Goal: Information Seeking & Learning: Learn about a topic

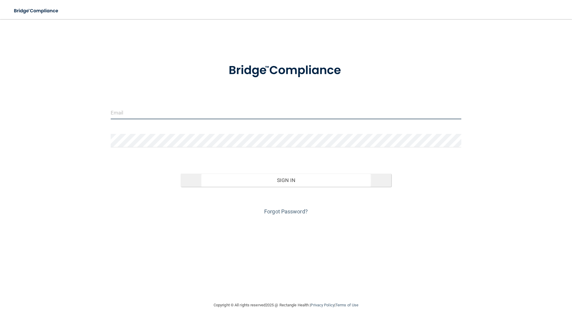
type input "[EMAIL_ADDRESS][DOMAIN_NAME]"
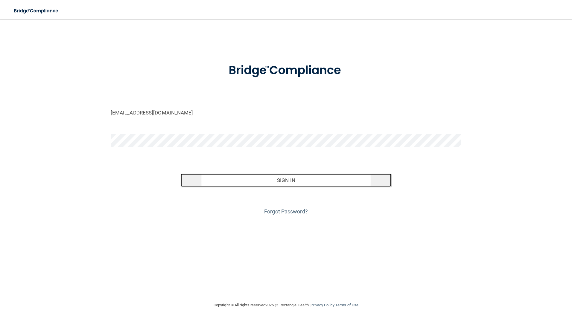
click at [266, 183] on button "Sign In" at bounding box center [286, 180] width 211 height 13
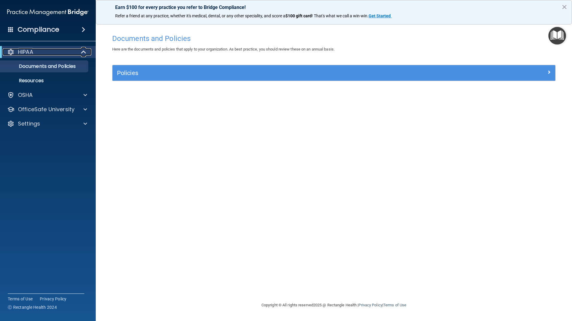
click at [46, 55] on div "HIPAA" at bounding box center [40, 51] width 74 height 7
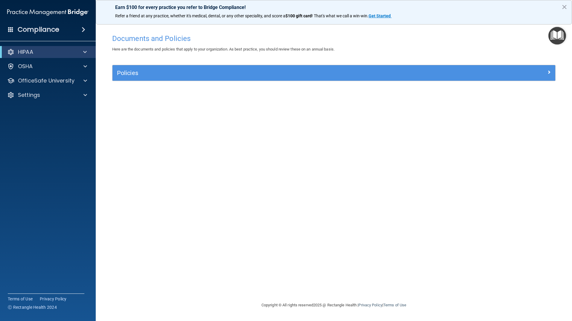
click at [53, 57] on div "HIPAA" at bounding box center [48, 52] width 96 height 12
click at [27, 52] on p "HIPAA" at bounding box center [25, 51] width 15 height 7
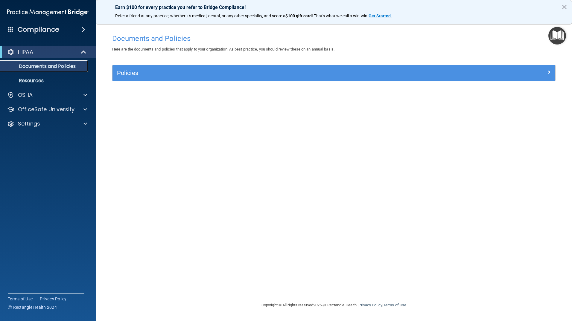
click at [61, 67] on p "Documents and Policies" at bounding box center [45, 66] width 82 height 6
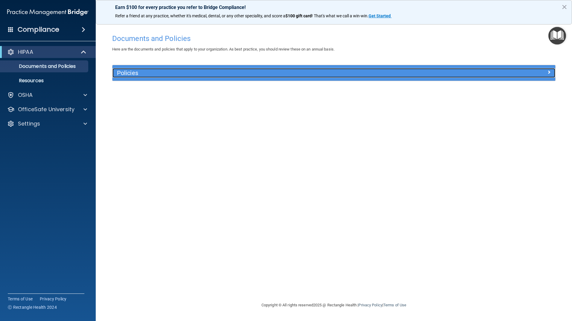
click at [152, 73] on h5 "Policies" at bounding box center [278, 73] width 323 height 7
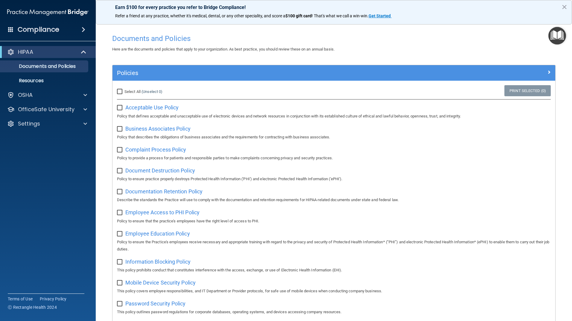
click at [52, 33] on h4 "Compliance" at bounding box center [39, 29] width 42 height 8
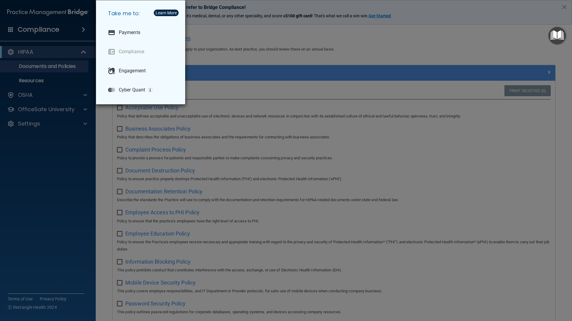
click at [251, 49] on div "Take me to: Payments Compliance Engagement Cyber Quant" at bounding box center [286, 160] width 572 height 321
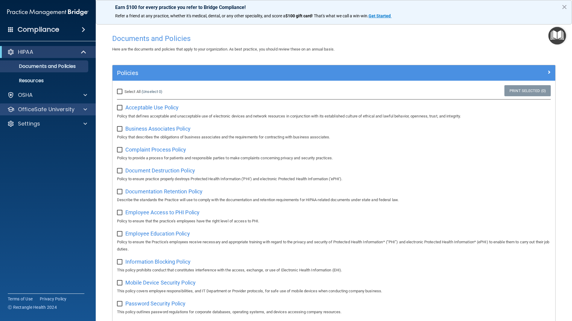
click at [39, 104] on div "OfficeSafe University" at bounding box center [48, 109] width 96 height 12
click at [83, 109] on div at bounding box center [84, 109] width 15 height 7
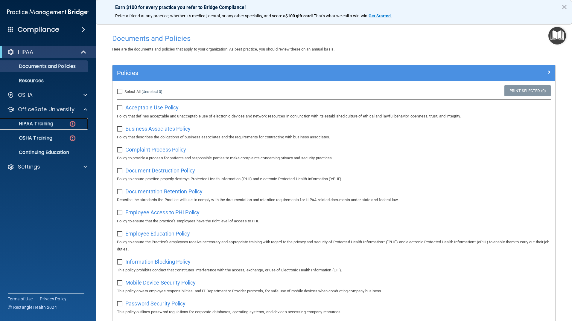
click at [44, 121] on p "HIPAA Training" at bounding box center [28, 124] width 49 height 6
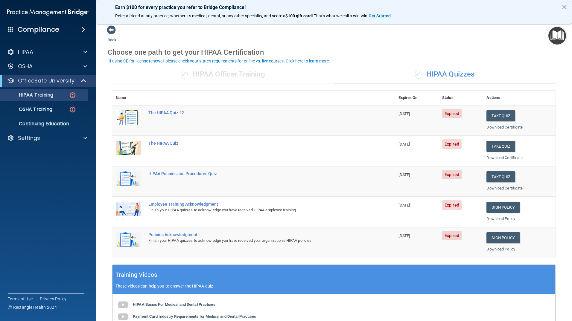
click at [208, 75] on div "✓ HIPAA Officer Training" at bounding box center [223, 74] width 222 height 18
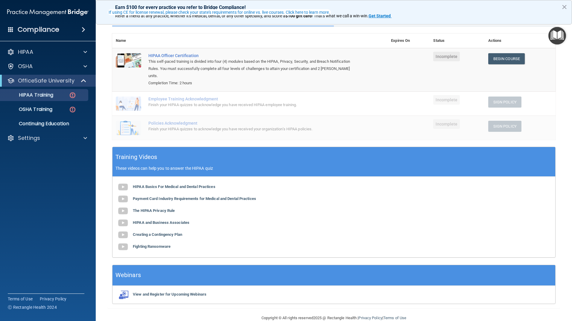
scroll to position [62, 0]
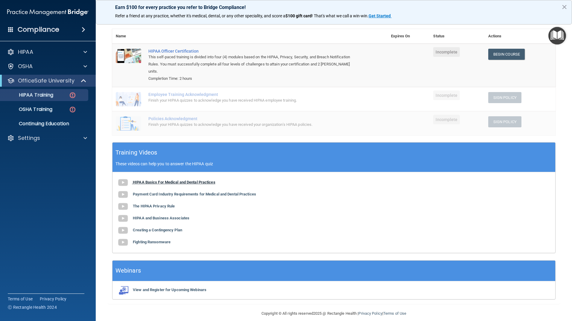
click at [156, 180] on b "HIPAA Basics For Medical and Dental Practices" at bounding box center [174, 182] width 83 height 4
click at [155, 192] on b "Payment Card Industry Requirements for Medical and Dental Practices" at bounding box center [194, 194] width 123 height 4
click at [155, 204] on b "The HIPAA Privacy Rule" at bounding box center [154, 206] width 42 height 4
click at [146, 216] on b "HIPAA and Business Associates" at bounding box center [161, 218] width 57 height 4
click at [144, 228] on b "Creating a Contingency Plan" at bounding box center [157, 230] width 49 height 4
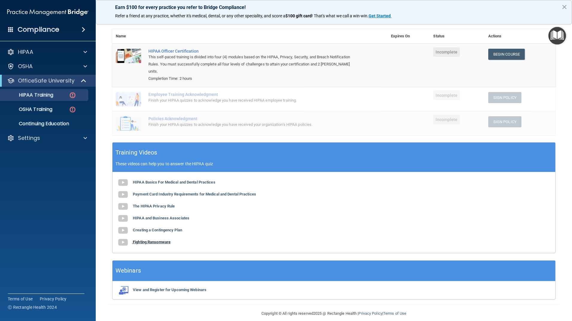
click at [145, 240] on b "Fighting Ransomware" at bounding box center [152, 242] width 38 height 4
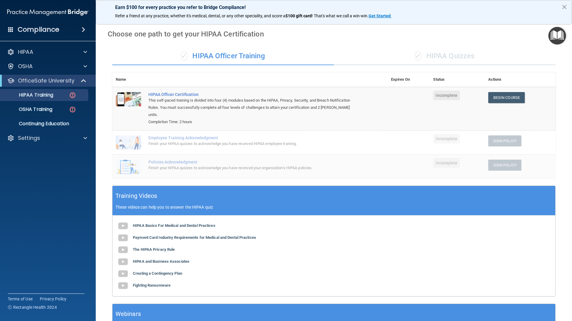
scroll to position [0, 0]
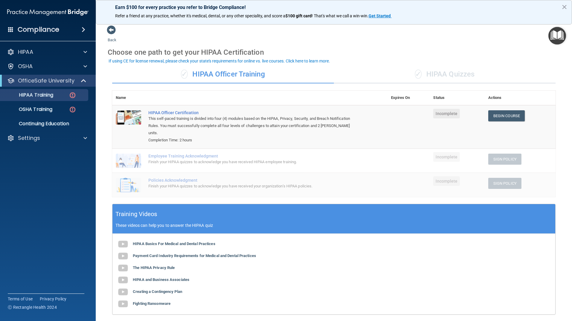
click at [474, 73] on div "✓ HIPAA Quizzes" at bounding box center [445, 74] width 222 height 18
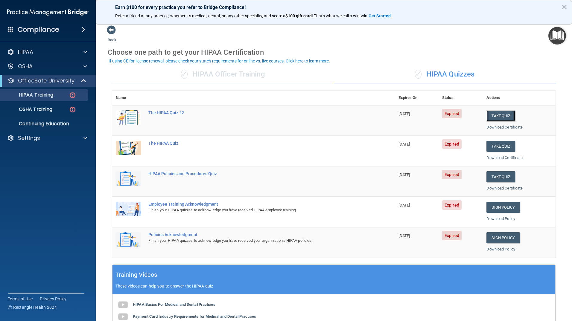
click at [488, 117] on button "Take Quiz" at bounding box center [500, 115] width 29 height 11
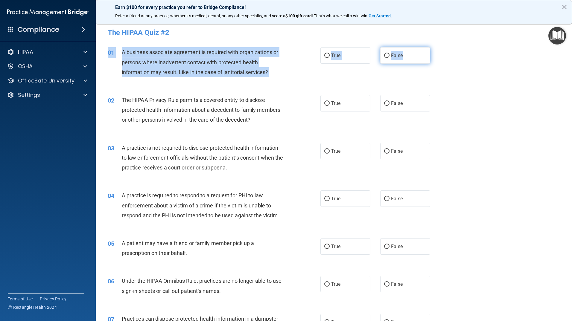
click at [402, 62] on div "01 A business associate agreement is required with organizations or persons whe…" at bounding box center [333, 64] width 461 height 48
drag, startPoint x: 402, startPoint y: 62, endPoint x: 386, endPoint y: 56, distance: 17.2
click at [386, 56] on input "False" at bounding box center [386, 56] width 5 height 4
radio input "true"
click at [275, 75] on div "A business associate agreement is required with organizations or persons where …" at bounding box center [205, 62] width 166 height 30
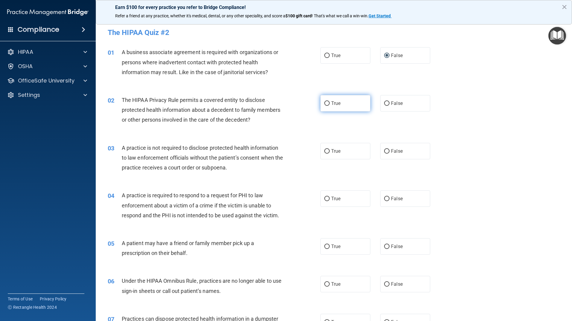
click at [341, 103] on label "True" at bounding box center [345, 103] width 50 height 16
click at [330, 103] on input "True" at bounding box center [326, 103] width 5 height 4
radio input "true"
click at [393, 147] on label "False" at bounding box center [405, 151] width 50 height 16
click at [389, 149] on input "False" at bounding box center [386, 151] width 5 height 4
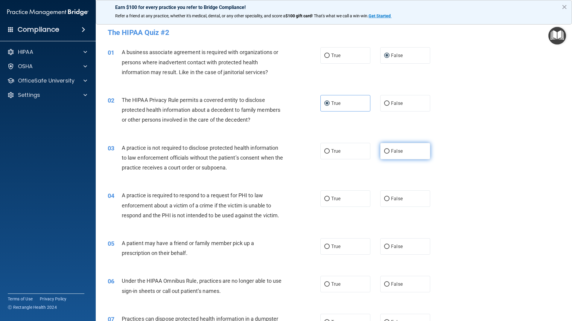
radio input "true"
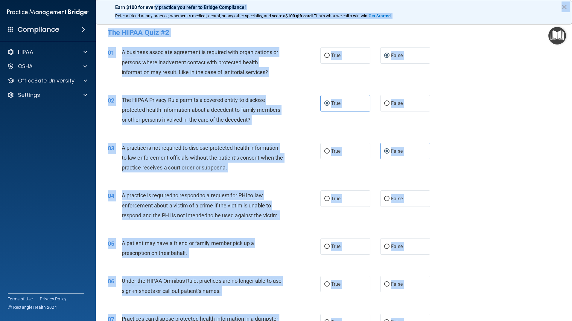
drag, startPoint x: 291, startPoint y: 273, endPoint x: 155, endPoint y: 2, distance: 302.6
click at [155, 2] on div "Earn $100 for every practice you refer to Bridge Compliance! Refer a friend at …" at bounding box center [334, 160] width 476 height 321
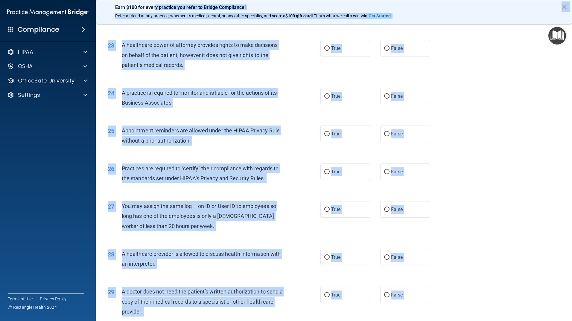
scroll to position [1071, 0]
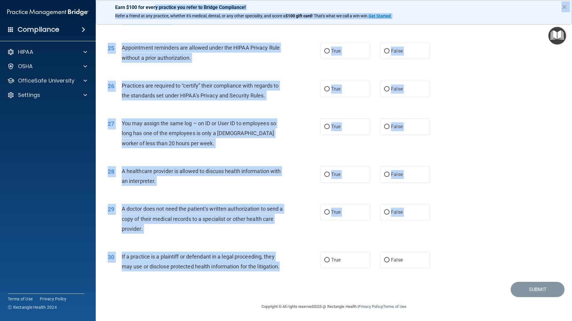
click at [492, 250] on div "30 If a practice is a plaintiff or defendant in a legal proceeding, they may us…" at bounding box center [333, 263] width 461 height 38
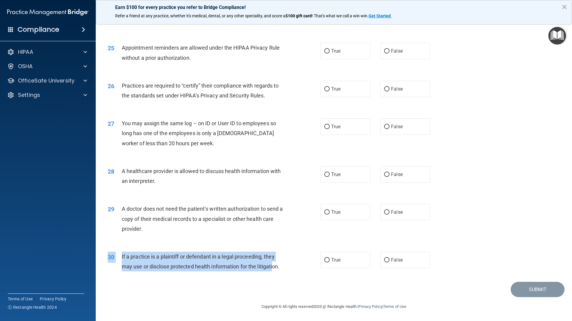
drag, startPoint x: 454, startPoint y: 266, endPoint x: 272, endPoint y: 259, distance: 182.6
click at [272, 259] on div "30 If a practice is a plaintiff or defendant in a legal proceeding, they may us…" at bounding box center [333, 263] width 461 height 38
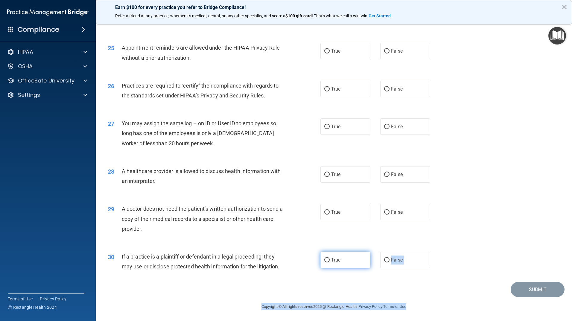
drag, startPoint x: 454, startPoint y: 297, endPoint x: 356, endPoint y: 261, distance: 104.1
click at [356, 261] on main "- The HIPAA Quiz #2 This quiz doesn’t expire until 09/10/2025. Are you sure you…" at bounding box center [334, 170] width 476 height 302
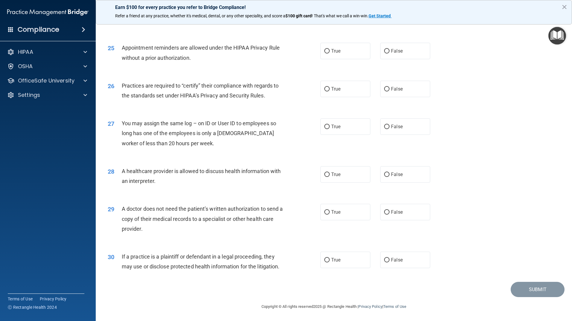
drag, startPoint x: 356, startPoint y: 261, endPoint x: 449, endPoint y: 275, distance: 94.1
click at [449, 275] on div "30 If a practice is a plaintiff or defendant in a legal proceeding, they may us…" at bounding box center [333, 263] width 461 height 38
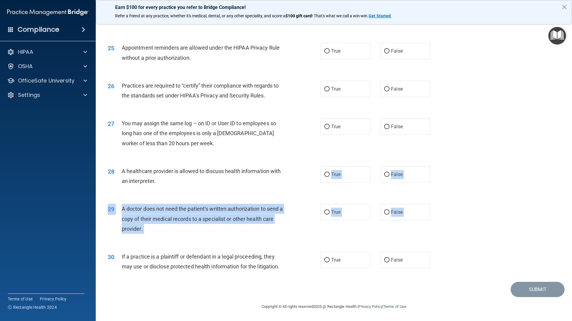
drag, startPoint x: 449, startPoint y: 275, endPoint x: 284, endPoint y: 182, distance: 189.4
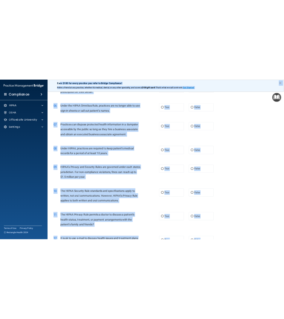
scroll to position [0, 0]
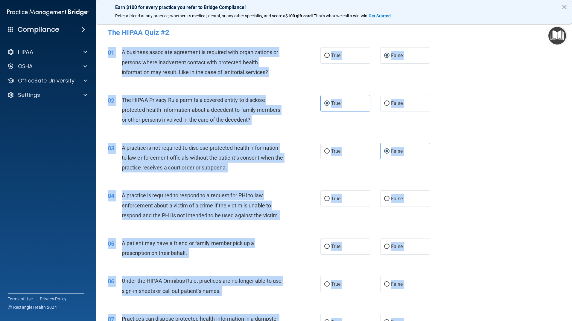
drag, startPoint x: 286, startPoint y: 266, endPoint x: 111, endPoint y: 44, distance: 283.6
copy div "01 A business associate agreement is required with organizations or persons whe…"
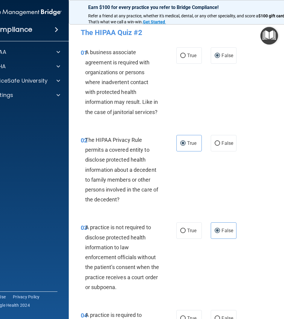
click at [219, 106] on div "01 A business associate agreement is required with organizations or persons whe…" at bounding box center [189, 84] width 227 height 88
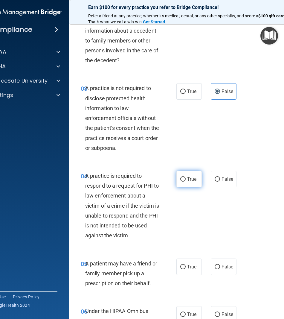
scroll to position [150, 0]
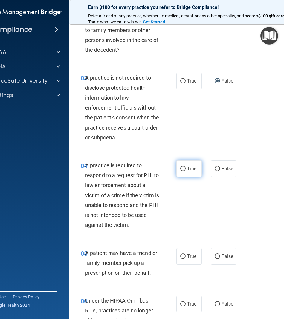
click at [182, 169] on input "True" at bounding box center [182, 169] width 5 height 4
radio input "true"
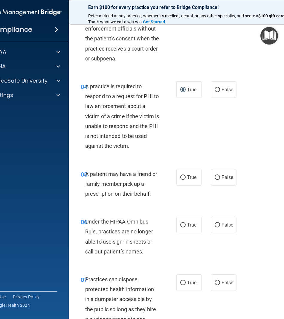
scroll to position [239, 0]
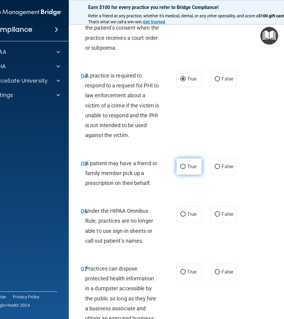
click at [188, 164] on span "True" at bounding box center [191, 167] width 9 height 6
click at [186, 164] on input "True" at bounding box center [182, 166] width 5 height 4
radio input "true"
click at [216, 212] on input "False" at bounding box center [217, 214] width 5 height 4
radio input "true"
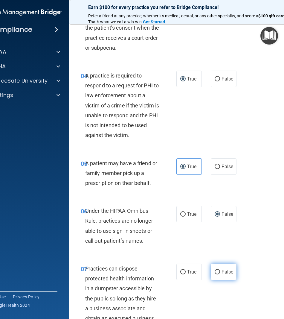
click at [225, 274] on span "False" at bounding box center [228, 272] width 12 height 6
click at [220, 274] on input "False" at bounding box center [217, 272] width 5 height 4
radio input "true"
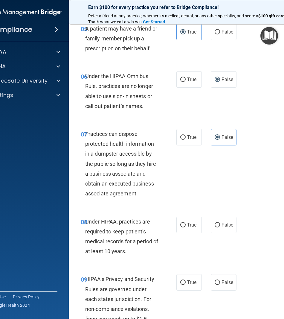
scroll to position [419, 0]
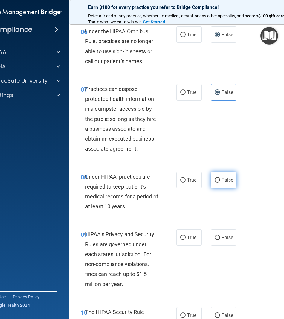
click at [224, 186] on label "False" at bounding box center [223, 180] width 25 height 16
click at [220, 182] on input "False" at bounding box center [217, 180] width 5 height 4
radio input "true"
click at [225, 242] on label "False" at bounding box center [223, 237] width 25 height 16
click at [220, 240] on input "False" at bounding box center [217, 237] width 5 height 4
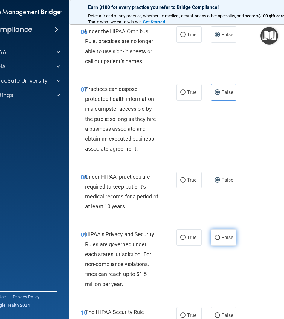
radio input "true"
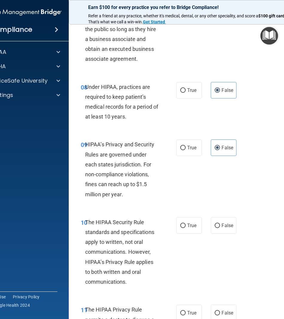
scroll to position [538, 0]
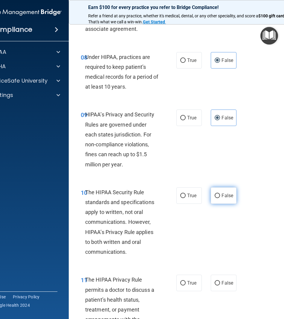
click at [215, 197] on input "False" at bounding box center [217, 195] width 5 height 4
radio input "true"
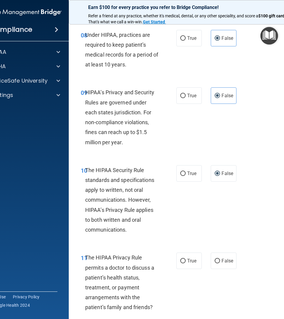
scroll to position [628, 0]
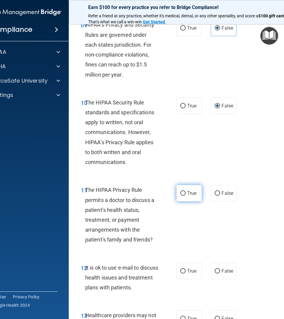
click at [196, 190] on label "True" at bounding box center [188, 193] width 25 height 16
click at [186, 191] on input "True" at bounding box center [182, 193] width 5 height 4
radio input "true"
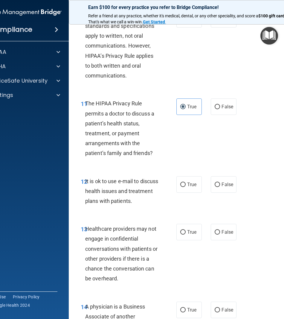
scroll to position [718, 0]
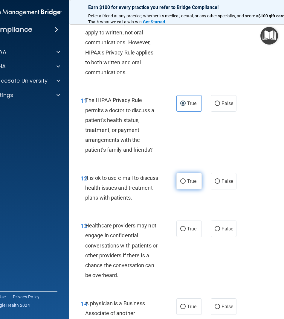
click at [187, 183] on span "True" at bounding box center [191, 181] width 9 height 6
click at [186, 183] on input "True" at bounding box center [182, 181] width 5 height 4
radio input "true"
click at [226, 228] on span "False" at bounding box center [228, 229] width 12 height 6
click at [220, 228] on input "False" at bounding box center [217, 229] width 5 height 4
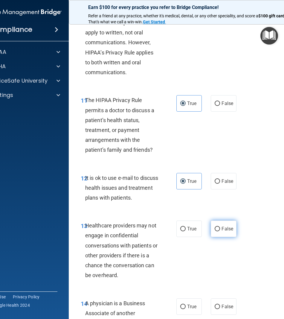
radio input "true"
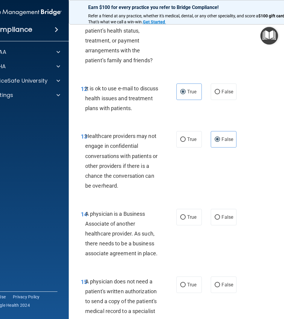
scroll to position [807, 0]
click at [219, 215] on label "False" at bounding box center [223, 216] width 25 height 16
click at [219, 215] on input "False" at bounding box center [217, 217] width 5 height 4
radio input "true"
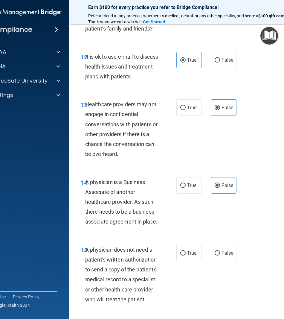
scroll to position [897, 0]
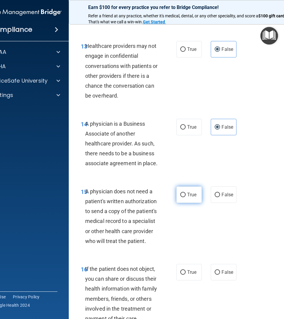
click at [190, 201] on label "True" at bounding box center [188, 194] width 25 height 16
click at [186, 197] on input "True" at bounding box center [182, 195] width 5 height 4
radio input "true"
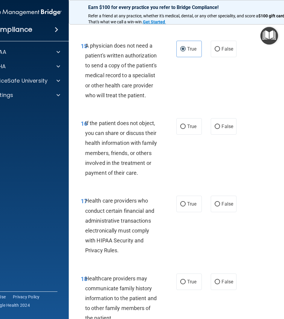
scroll to position [1047, 0]
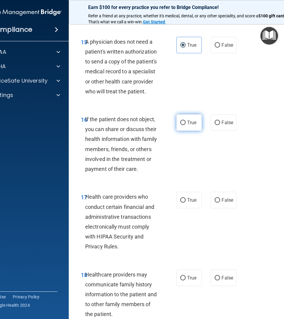
click at [189, 125] on span "True" at bounding box center [191, 123] width 9 height 6
click at [186, 125] on input "True" at bounding box center [182, 123] width 5 height 4
radio input "true"
click at [188, 198] on span "True" at bounding box center [191, 200] width 9 height 6
click at [186, 198] on input "True" at bounding box center [182, 200] width 5 height 4
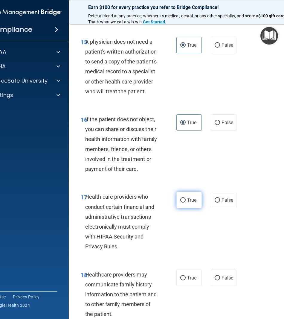
radio input "true"
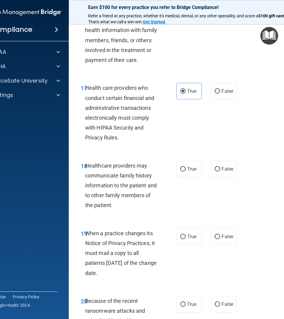
scroll to position [1166, 0]
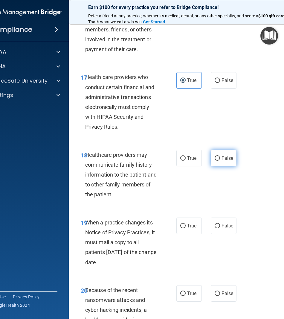
click at [222, 161] on label "False" at bounding box center [223, 158] width 25 height 16
click at [220, 161] on input "False" at bounding box center [217, 158] width 5 height 4
radio input "true"
click at [222, 223] on span "False" at bounding box center [228, 226] width 12 height 6
click at [220, 224] on input "False" at bounding box center [217, 226] width 5 height 4
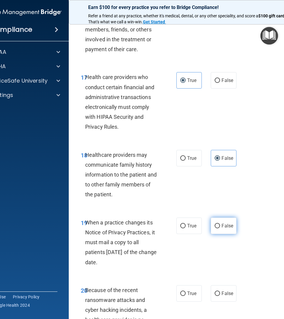
radio input "true"
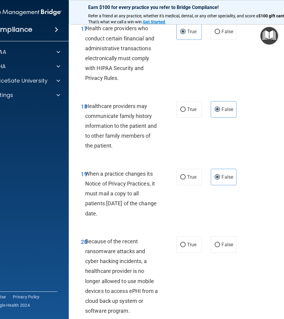
scroll to position [1256, 0]
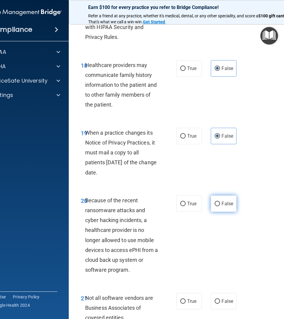
click at [222, 205] on span "False" at bounding box center [228, 204] width 12 height 6
click at [220, 205] on input "False" at bounding box center [217, 204] width 5 height 4
radio input "true"
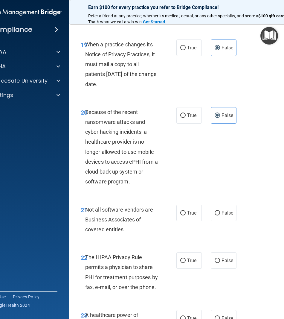
scroll to position [1346, 0]
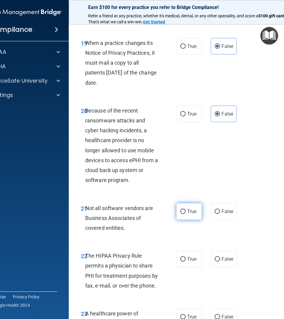
click at [185, 205] on label "True" at bounding box center [188, 211] width 25 height 16
click at [185, 209] on input "True" at bounding box center [182, 211] width 5 height 4
radio input "true"
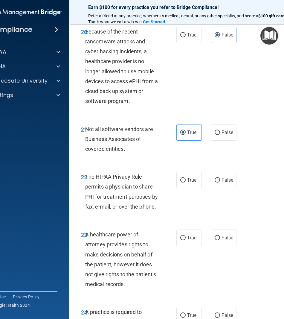
scroll to position [1435, 0]
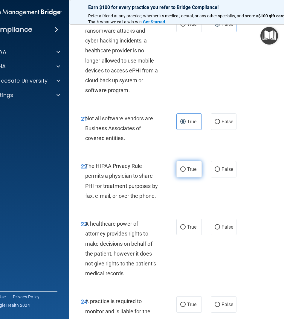
click at [191, 171] on span "True" at bounding box center [191, 169] width 9 height 6
click at [186, 171] on input "True" at bounding box center [182, 169] width 5 height 4
radio input "true"
click at [217, 230] on label "False" at bounding box center [223, 227] width 25 height 16
click at [217, 229] on input "False" at bounding box center [217, 227] width 5 height 4
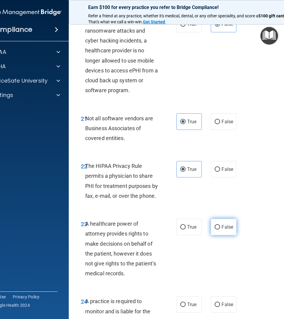
radio input "true"
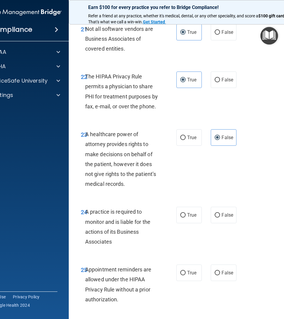
scroll to position [1525, 0]
click at [233, 217] on label "False" at bounding box center [223, 214] width 25 height 16
click at [220, 217] on input "False" at bounding box center [217, 215] width 5 height 4
radio input "true"
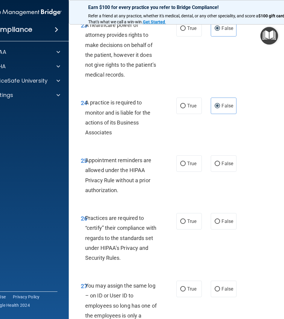
scroll to position [1645, 0]
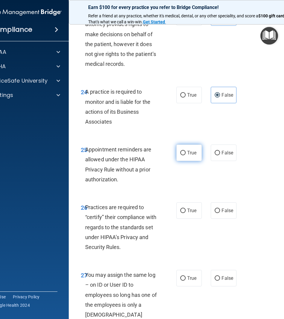
click at [191, 154] on span "True" at bounding box center [191, 153] width 9 height 6
click at [186, 154] on input "True" at bounding box center [182, 153] width 5 height 4
radio input "true"
click at [217, 210] on input "False" at bounding box center [217, 210] width 5 height 4
radio input "true"
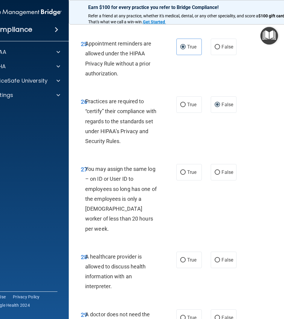
scroll to position [1764, 0]
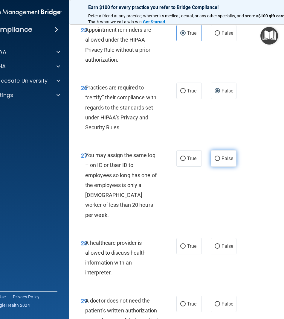
click at [220, 155] on label "False" at bounding box center [223, 158] width 25 height 16
click at [220, 156] on input "False" at bounding box center [217, 158] width 5 height 4
radio input "true"
click at [182, 244] on input "True" at bounding box center [182, 246] width 5 height 4
radio input "true"
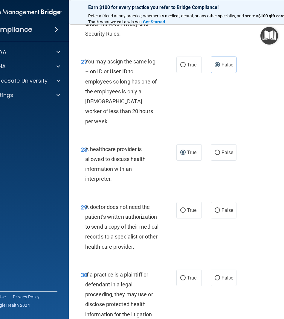
scroll to position [1884, 0]
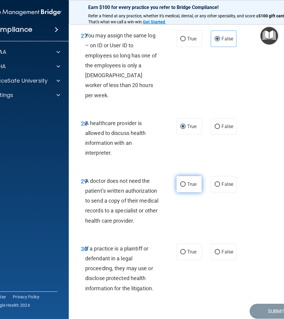
click at [198, 176] on label "True" at bounding box center [188, 184] width 25 height 16
click at [186, 182] on input "True" at bounding box center [182, 184] width 5 height 4
radio input "true"
click at [186, 243] on label "True" at bounding box center [188, 251] width 25 height 16
click at [186, 250] on input "True" at bounding box center [182, 252] width 5 height 4
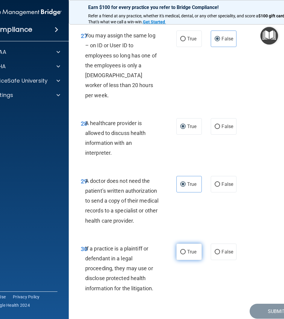
radio input "true"
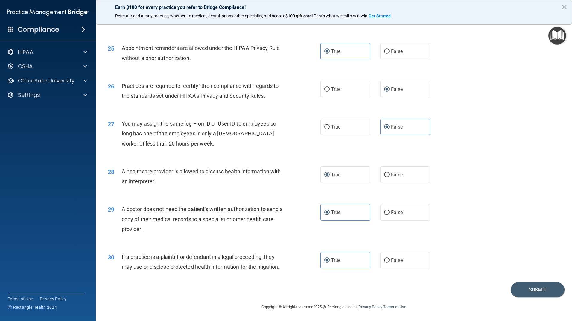
scroll to position [1071, 0]
click at [515, 289] on button "Submit" at bounding box center [537, 289] width 54 height 15
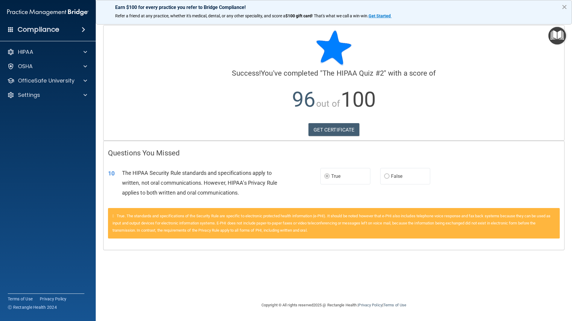
click at [562, 5] on button "×" at bounding box center [564, 7] width 6 height 10
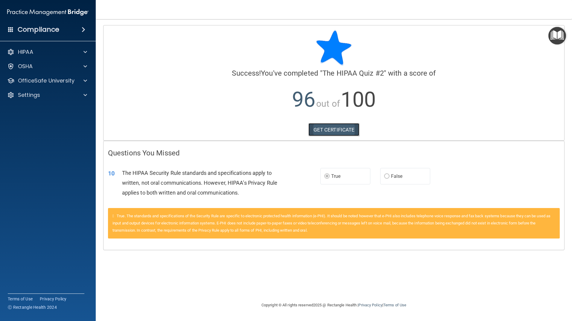
click at [341, 132] on link "GET CERTIFICATE" at bounding box center [333, 129] width 51 height 13
click at [38, 82] on p "OfficeSafe University" at bounding box center [46, 80] width 57 height 7
click at [43, 92] on p "HIPAA Training" at bounding box center [28, 95] width 49 height 6
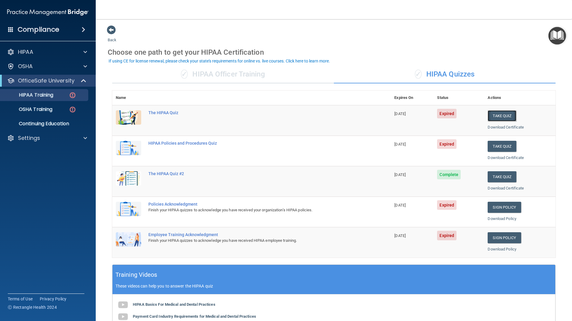
click at [495, 118] on button "Take Quiz" at bounding box center [501, 115] width 29 height 11
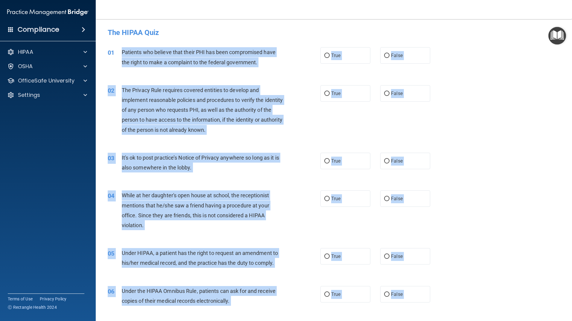
drag, startPoint x: 430, startPoint y: 254, endPoint x: 121, endPoint y: 54, distance: 368.8
copy div "Patients who believe that their PHI has been compromised have the right to make…"
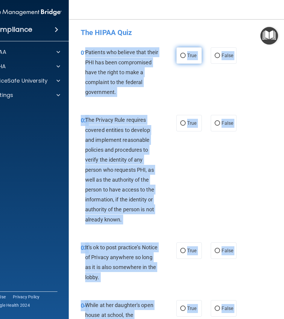
click at [183, 54] on input "True" at bounding box center [182, 56] width 5 height 4
radio input "true"
click at [185, 60] on label "True" at bounding box center [188, 55] width 25 height 16
click at [185, 58] on input "True" at bounding box center [182, 56] width 5 height 4
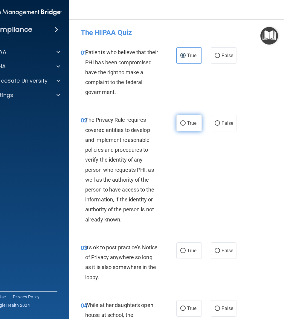
click at [192, 124] on span "True" at bounding box center [191, 123] width 9 height 6
click at [186, 124] on input "True" at bounding box center [182, 123] width 5 height 4
radio input "true"
click at [224, 253] on span "False" at bounding box center [228, 251] width 12 height 6
click at [220, 253] on input "False" at bounding box center [217, 251] width 5 height 4
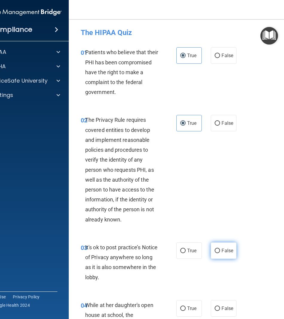
radio input "true"
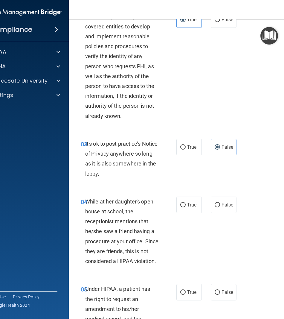
scroll to position [120, 0]
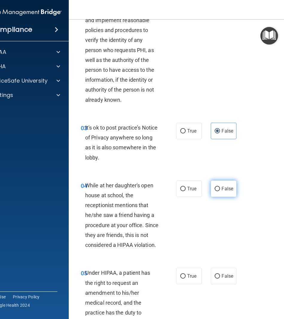
click at [221, 192] on label "False" at bounding box center [223, 188] width 25 height 16
click at [220, 191] on input "False" at bounding box center [217, 189] width 5 height 4
radio input "true"
click at [222, 273] on label "False" at bounding box center [223, 276] width 25 height 16
click at [220, 274] on input "False" at bounding box center [217, 276] width 5 height 4
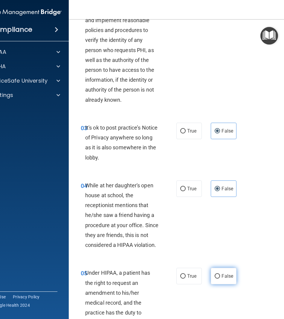
radio input "true"
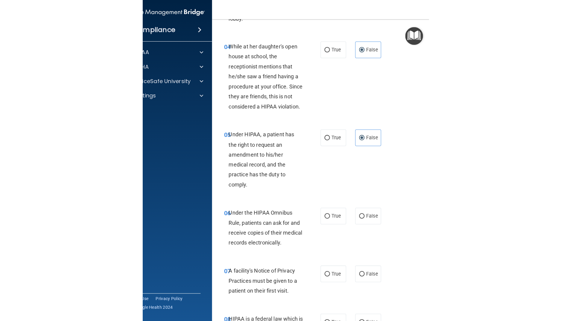
scroll to position [269, 0]
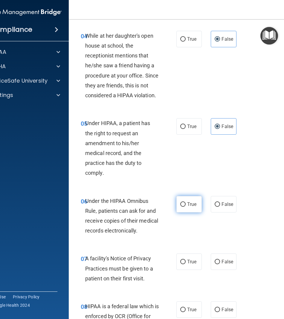
click at [193, 202] on span "True" at bounding box center [191, 204] width 9 height 6
click at [186, 202] on input "True" at bounding box center [182, 204] width 5 height 4
radio input "true"
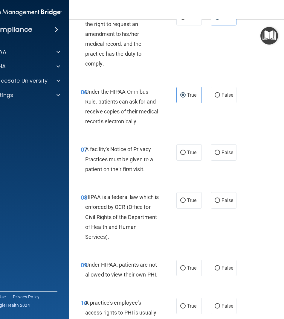
scroll to position [389, 0]
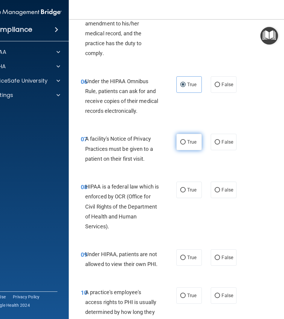
click at [190, 139] on span "True" at bounding box center [191, 142] width 9 height 6
click at [186, 140] on input "True" at bounding box center [182, 142] width 5 height 4
radio input "true"
click at [183, 186] on label "True" at bounding box center [188, 190] width 25 height 16
click at [183, 188] on input "True" at bounding box center [182, 190] width 5 height 4
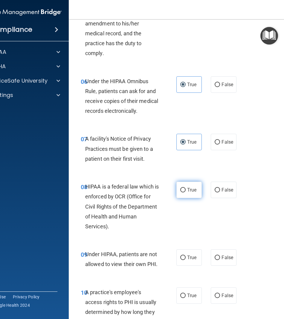
radio input "true"
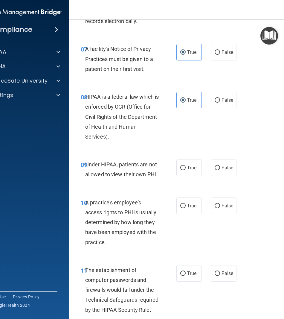
scroll to position [508, 0]
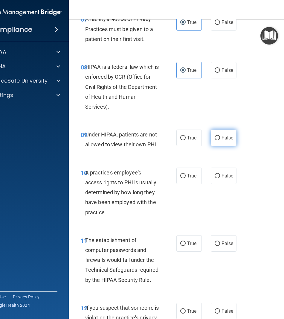
click at [220, 143] on label "False" at bounding box center [223, 137] width 25 height 16
click at [220, 140] on input "False" at bounding box center [217, 138] width 5 height 4
radio input "true"
click at [222, 173] on span "False" at bounding box center [228, 176] width 12 height 6
click at [220, 174] on input "False" at bounding box center [217, 176] width 5 height 4
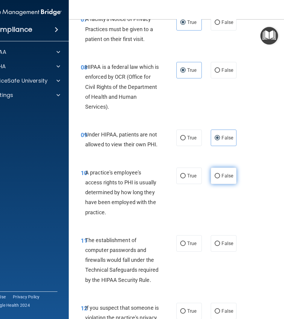
radio input "true"
click at [196, 244] on label "True" at bounding box center [188, 243] width 25 height 16
click at [186, 244] on input "True" at bounding box center [182, 243] width 5 height 4
radio input "true"
click at [181, 307] on label "True" at bounding box center [188, 311] width 25 height 16
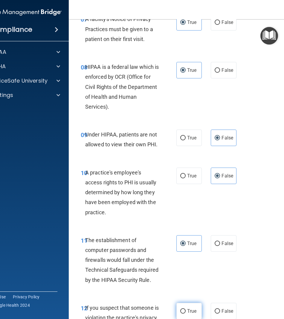
click at [181, 309] on input "True" at bounding box center [182, 311] width 5 height 4
radio input "true"
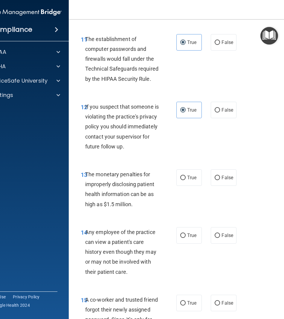
scroll to position [718, 0]
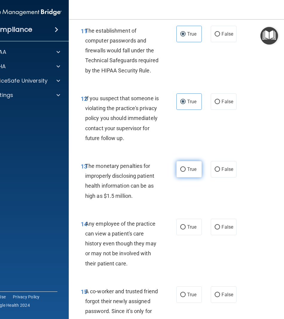
click at [185, 177] on label "True" at bounding box center [188, 169] width 25 height 16
click at [185, 172] on input "True" at bounding box center [182, 169] width 5 height 4
radio input "true"
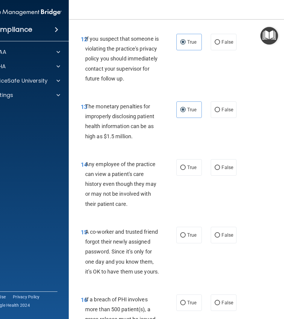
scroll to position [777, 0]
click at [228, 175] on label "False" at bounding box center [223, 167] width 25 height 16
click at [220, 170] on input "False" at bounding box center [217, 167] width 5 height 4
radio input "true"
click at [222, 237] on span "False" at bounding box center [228, 235] width 12 height 6
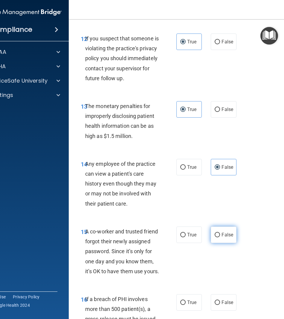
click at [219, 237] on input "False" at bounding box center [217, 235] width 5 height 4
radio input "true"
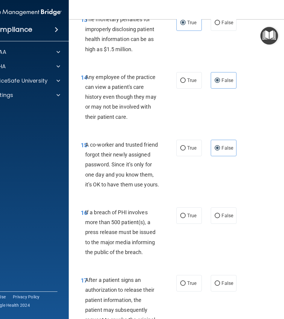
scroll to position [867, 0]
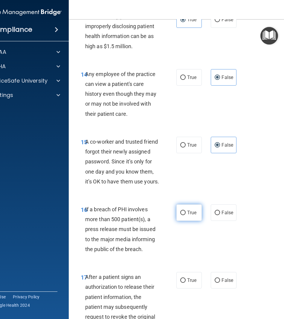
click at [183, 221] on label "True" at bounding box center [188, 212] width 25 height 16
click at [183, 215] on input "True" at bounding box center [182, 213] width 5 height 4
radio input "true"
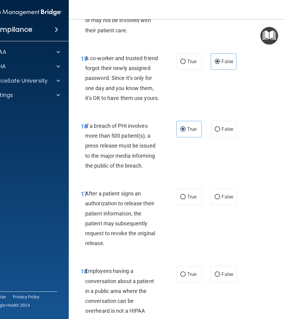
scroll to position [957, 0]
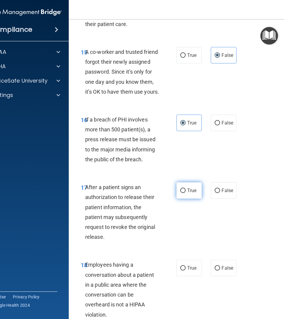
click at [187, 193] on span "True" at bounding box center [191, 190] width 9 height 6
click at [185, 193] on input "True" at bounding box center [182, 190] width 5 height 4
radio input "true"
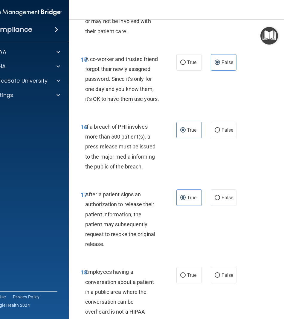
scroll to position [1017, 0]
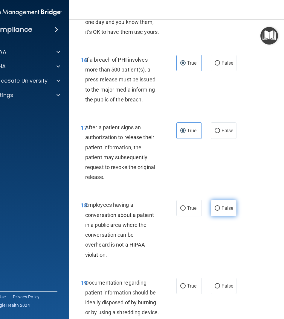
click at [227, 211] on span "False" at bounding box center [228, 208] width 12 height 6
click at [220, 211] on input "False" at bounding box center [217, 208] width 5 height 4
radio input "true"
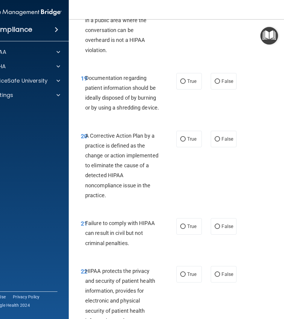
scroll to position [1226, 0]
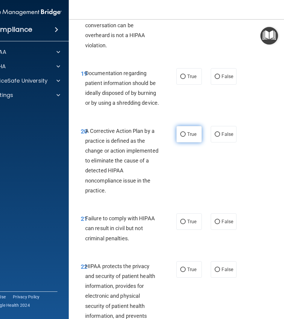
click at [188, 142] on label "True" at bounding box center [188, 134] width 25 height 16
click at [186, 137] on input "True" at bounding box center [182, 134] width 5 height 4
radio input "true"
click at [182, 85] on label "True" at bounding box center [188, 76] width 25 height 16
click at [182, 79] on input "True" at bounding box center [182, 76] width 5 height 4
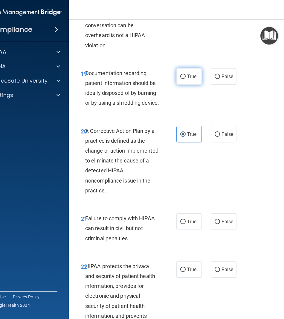
radio input "true"
click at [228, 224] on span "False" at bounding box center [228, 222] width 12 height 6
click at [220, 224] on input "False" at bounding box center [217, 221] width 5 height 4
radio input "true"
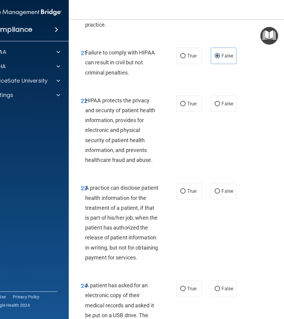
scroll to position [1405, 0]
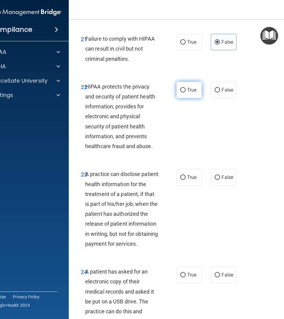
click at [187, 98] on label "True" at bounding box center [188, 90] width 25 height 16
click at [186, 92] on input "True" at bounding box center [182, 90] width 5 height 4
radio input "true"
click at [215, 180] on input "False" at bounding box center [217, 177] width 5 height 4
radio input "true"
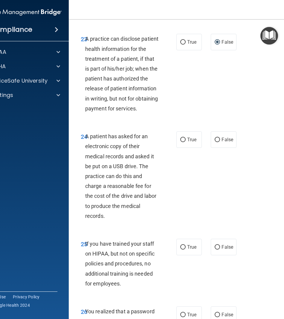
scroll to position [1555, 0]
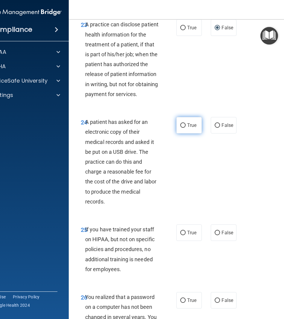
click at [191, 133] on label "True" at bounding box center [188, 125] width 25 height 16
click at [186, 128] on input "True" at bounding box center [182, 125] width 5 height 4
radio input "true"
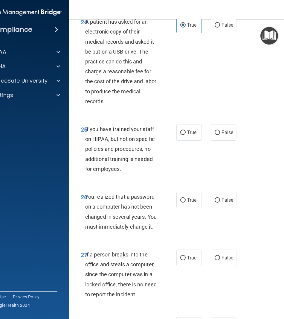
scroll to position [1675, 0]
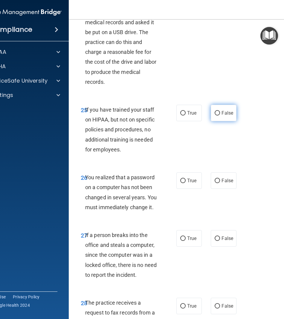
click at [228, 116] on span "False" at bounding box center [228, 113] width 12 height 6
click at [220, 115] on input "False" at bounding box center [217, 113] width 5 height 4
radio input "true"
click at [176, 189] on label "True" at bounding box center [188, 180] width 25 height 16
click at [180, 183] on input "True" at bounding box center [182, 181] width 5 height 4
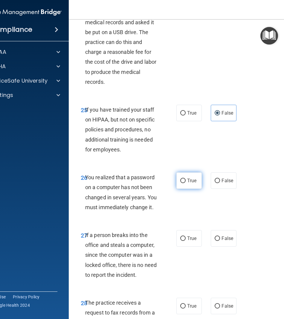
radio input "true"
click at [220, 246] on label "False" at bounding box center [223, 238] width 25 height 16
click at [220, 241] on input "False" at bounding box center [217, 238] width 5 height 4
radio input "true"
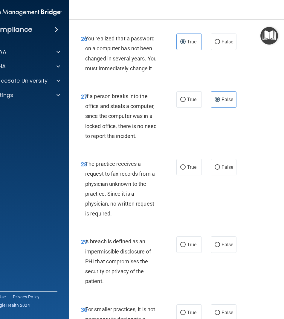
scroll to position [1824, 0]
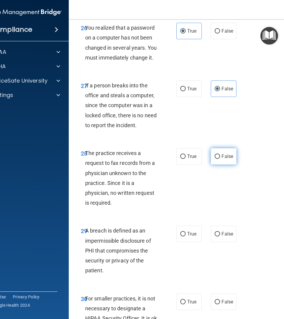
click at [222, 159] on span "False" at bounding box center [228, 156] width 12 height 6
click at [220, 159] on input "False" at bounding box center [217, 156] width 5 height 4
radio input "true"
click at [187, 237] on span "True" at bounding box center [191, 234] width 9 height 6
click at [186, 236] on input "True" at bounding box center [182, 234] width 5 height 4
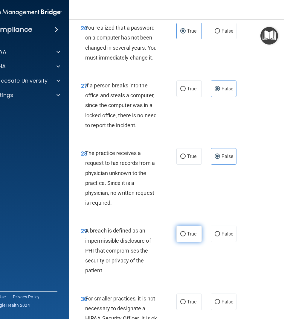
radio input "true"
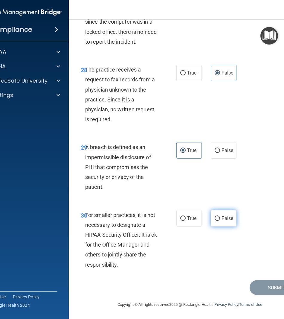
click at [228, 221] on span "False" at bounding box center [228, 218] width 12 height 6
click at [220, 221] on input "False" at bounding box center [217, 218] width 5 height 4
radio input "true"
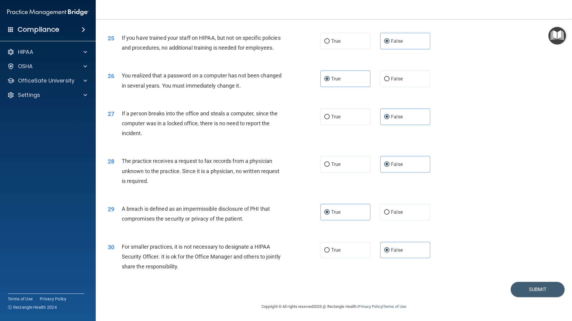
scroll to position [1104, 0]
click at [529, 285] on button "Submit" at bounding box center [537, 289] width 54 height 15
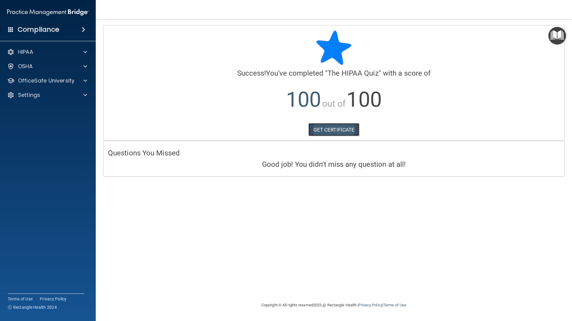
click at [338, 132] on link "GET CERTIFICATE" at bounding box center [333, 129] width 51 height 13
click at [42, 76] on div "OfficeSafe University" at bounding box center [48, 81] width 96 height 12
click at [79, 83] on div at bounding box center [84, 80] width 15 height 7
click at [52, 97] on p "HIPAA Training" at bounding box center [28, 95] width 49 height 6
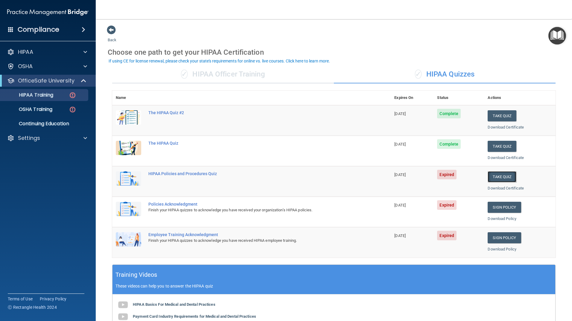
click at [502, 175] on button "Take Quiz" at bounding box center [501, 176] width 29 height 11
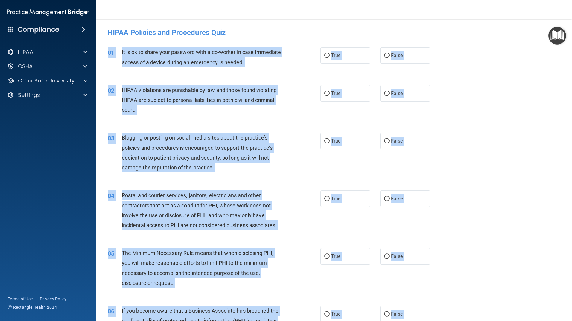
drag, startPoint x: 436, startPoint y: 247, endPoint x: 109, endPoint y: 51, distance: 381.6
copy div "01 It is ok to share your password with a co-worker in case immediate access of…"
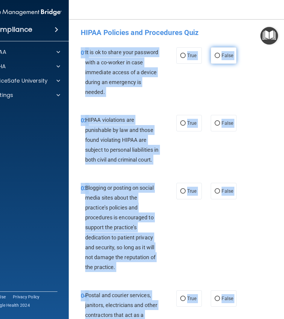
click at [220, 48] on label "False" at bounding box center [223, 55] width 25 height 16
click at [220, 54] on input "False" at bounding box center [217, 56] width 5 height 4
radio input "true"
click at [176, 131] on div "True False" at bounding box center [206, 123] width 61 height 16
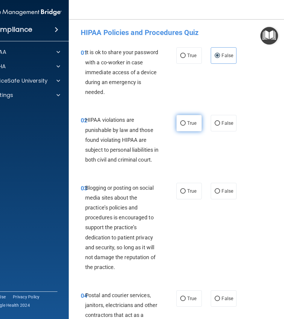
click at [191, 128] on label "True" at bounding box center [188, 123] width 25 height 16
click at [186, 126] on input "True" at bounding box center [182, 123] width 5 height 4
radio input "true"
click at [229, 194] on span "False" at bounding box center [228, 191] width 12 height 6
click at [220, 193] on input "False" at bounding box center [217, 191] width 5 height 4
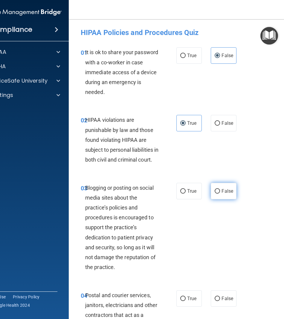
radio input "true"
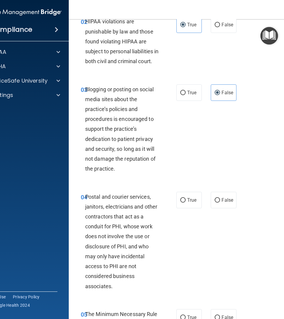
scroll to position [120, 0]
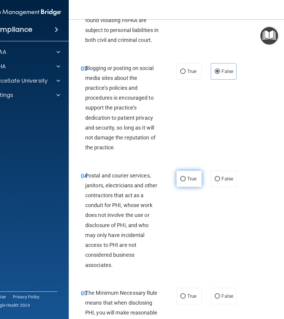
click at [189, 182] on span "True" at bounding box center [191, 179] width 9 height 6
click at [186, 181] on input "True" at bounding box center [182, 179] width 5 height 4
radio input "true"
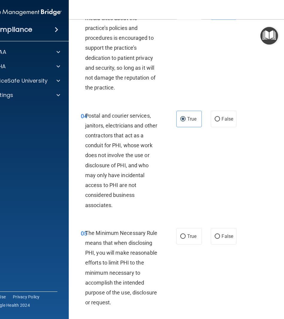
scroll to position [209, 0]
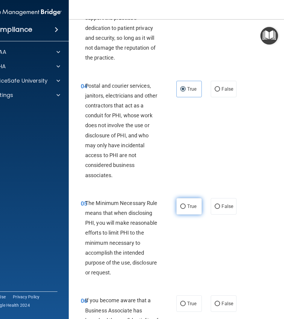
click at [191, 209] on span "True" at bounding box center [191, 206] width 9 height 6
click at [186, 209] on input "True" at bounding box center [182, 206] width 5 height 4
radio input "true"
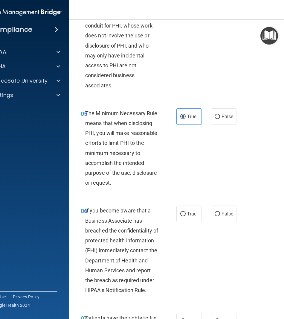
scroll to position [329, 0]
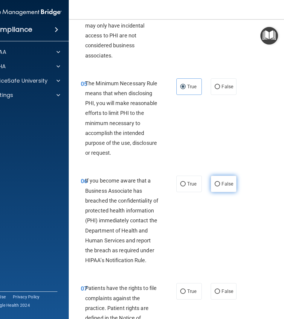
click at [218, 192] on label "False" at bounding box center [223, 184] width 25 height 16
click at [218, 186] on input "False" at bounding box center [217, 184] width 5 height 4
radio input "true"
click at [193, 298] on label "True" at bounding box center [188, 291] width 25 height 16
click at [183, 298] on label "True" at bounding box center [188, 291] width 25 height 16
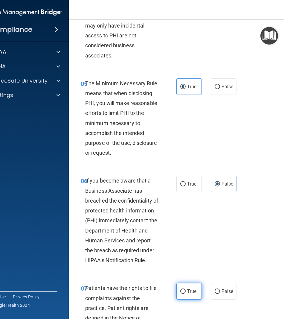
click at [183, 294] on input "True" at bounding box center [182, 291] width 5 height 4
radio input "true"
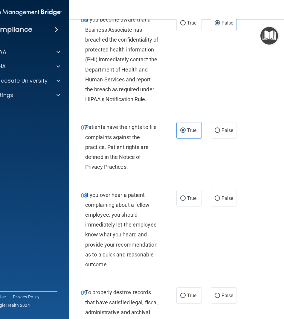
scroll to position [538, 0]
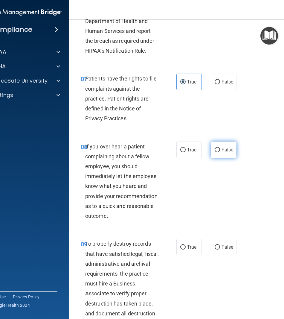
click at [219, 157] on label "False" at bounding box center [223, 149] width 25 height 16
click at [219, 152] on input "False" at bounding box center [217, 150] width 5 height 4
radio input "true"
click at [223, 254] on label "False" at bounding box center [223, 247] width 25 height 16
click at [220, 249] on input "False" at bounding box center [217, 247] width 5 height 4
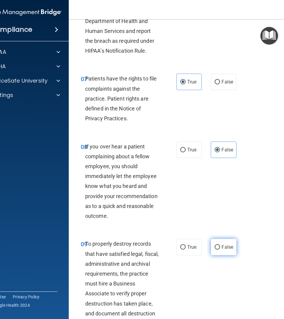
radio input "true"
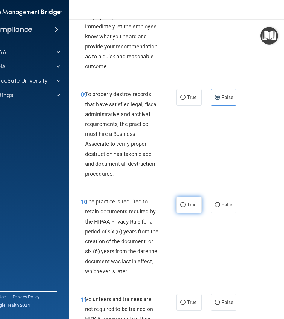
click at [180, 207] on input "True" at bounding box center [182, 205] width 5 height 4
radio input "true"
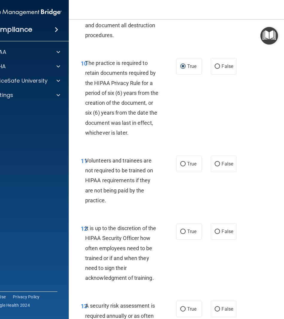
scroll to position [837, 0]
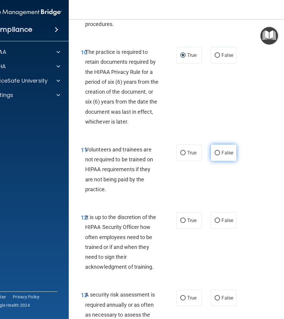
click at [225, 155] on span "False" at bounding box center [228, 153] width 12 height 6
click at [220, 155] on input "False" at bounding box center [217, 153] width 5 height 4
radio input "true"
click at [228, 223] on span "False" at bounding box center [228, 220] width 12 height 6
click at [220, 223] on input "False" at bounding box center [217, 220] width 5 height 4
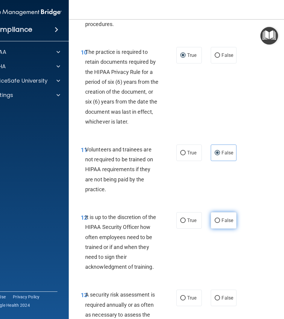
radio input "true"
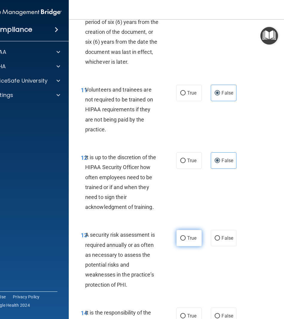
click at [182, 240] on input "True" at bounding box center [182, 238] width 5 height 4
radio input "true"
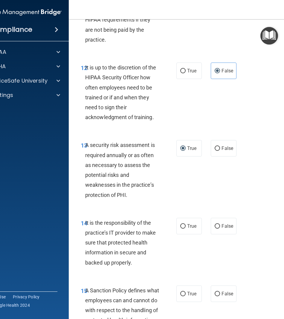
scroll to position [1047, 0]
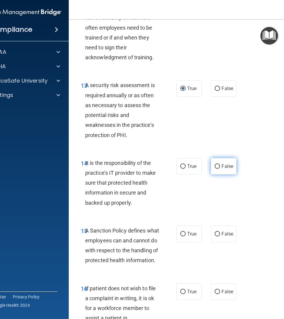
click at [227, 173] on label "False" at bounding box center [223, 166] width 25 height 16
click at [220, 169] on input "False" at bounding box center [217, 166] width 5 height 4
radio input "true"
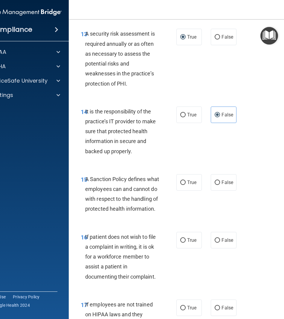
scroll to position [1106, 0]
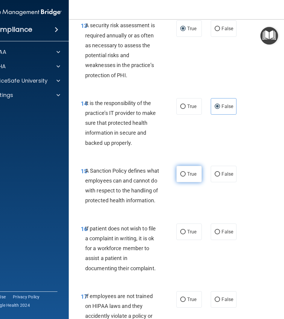
click at [193, 177] on span "True" at bounding box center [191, 174] width 9 height 6
click at [186, 176] on input "True" at bounding box center [182, 174] width 5 height 4
radio input "true"
click at [185, 240] on label "True" at bounding box center [188, 231] width 25 height 16
click at [185, 234] on input "True" at bounding box center [182, 232] width 5 height 4
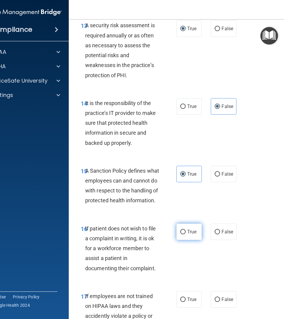
radio input "true"
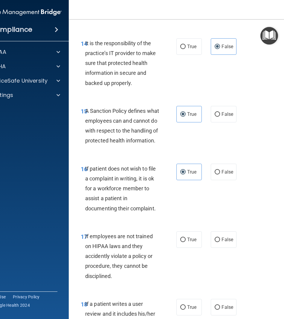
scroll to position [1196, 0]
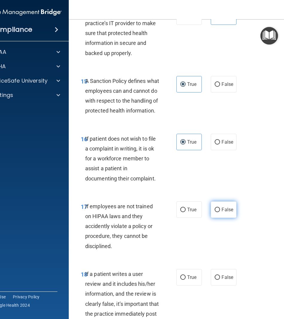
click at [228, 212] on span "False" at bounding box center [228, 210] width 12 height 6
click at [220, 212] on input "False" at bounding box center [217, 210] width 5 height 4
radio input "true"
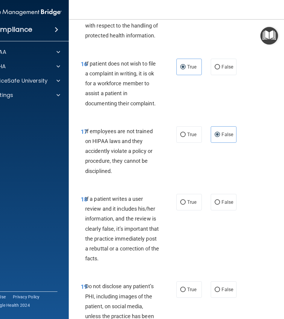
scroll to position [1286, 0]
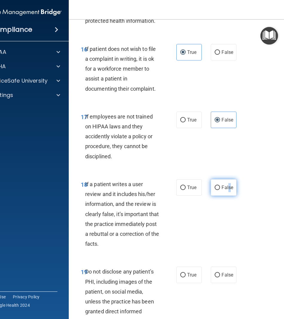
click at [227, 190] on span "False" at bounding box center [228, 188] width 12 height 6
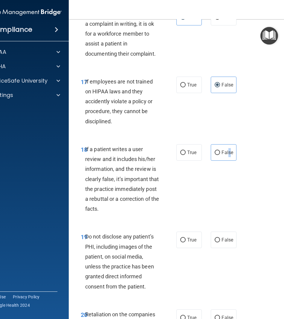
scroll to position [1346, 0]
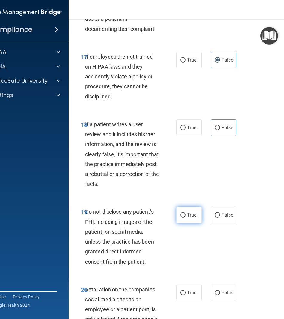
click at [185, 223] on label "True" at bounding box center [188, 215] width 25 height 16
click at [185, 217] on input "True" at bounding box center [182, 215] width 5 height 4
radio input "true"
click at [215, 136] on label "False" at bounding box center [223, 127] width 25 height 16
click at [215, 130] on input "False" at bounding box center [217, 128] width 5 height 4
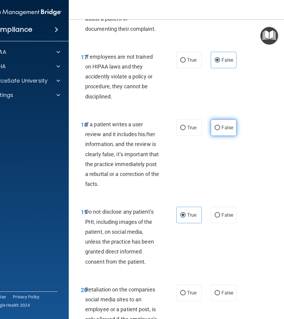
radio input "true"
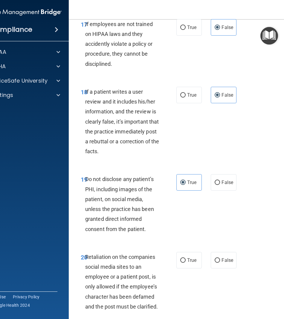
scroll to position [1435, 0]
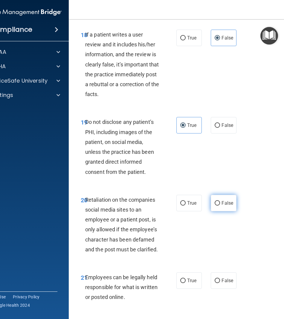
click at [217, 211] on label "False" at bounding box center [223, 203] width 25 height 16
click at [217, 205] on input "False" at bounding box center [217, 203] width 5 height 4
radio input "true"
drag, startPoint x: 182, startPoint y: 299, endPoint x: 189, endPoint y: 286, distance: 15.3
click at [182, 283] on input "True" at bounding box center [182, 280] width 5 height 4
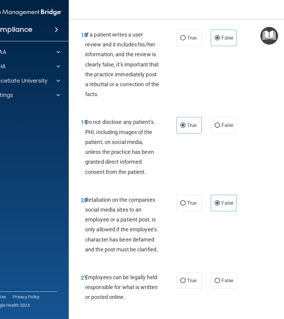
radio input "true"
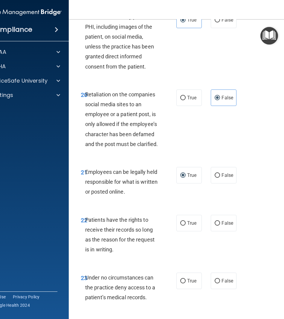
scroll to position [1555, 0]
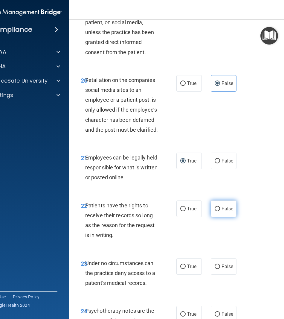
click at [219, 217] on label "False" at bounding box center [223, 208] width 25 height 16
click at [219, 211] on input "False" at bounding box center [217, 209] width 5 height 4
radio input "true"
click at [227, 275] on label "False" at bounding box center [223, 266] width 25 height 16
click at [220, 269] on input "False" at bounding box center [217, 266] width 5 height 4
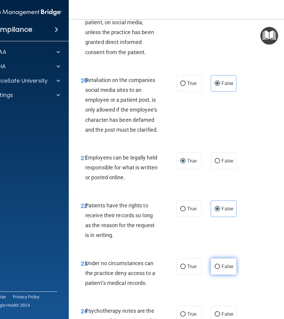
radio input "true"
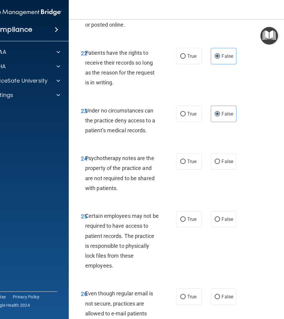
scroll to position [1734, 0]
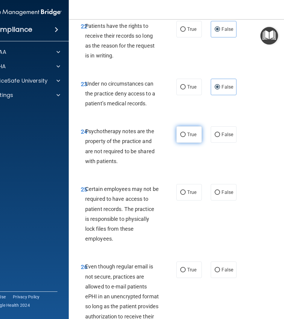
click at [184, 143] on label "True" at bounding box center [188, 134] width 25 height 16
click at [184, 137] on input "True" at bounding box center [182, 134] width 5 height 4
radio input "true"
click at [176, 200] on label "True" at bounding box center [188, 192] width 25 height 16
click at [180, 195] on input "True" at bounding box center [182, 192] width 5 height 4
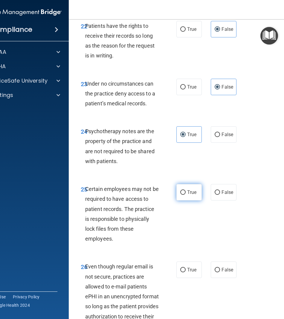
radio input "true"
click at [181, 278] on label "True" at bounding box center [188, 269] width 25 height 16
click at [181, 272] on input "True" at bounding box center [182, 270] width 5 height 4
radio input "true"
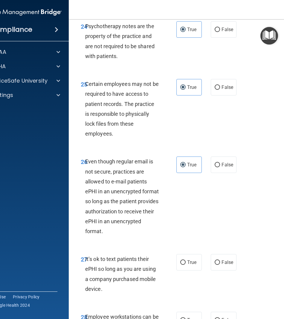
scroll to position [1854, 0]
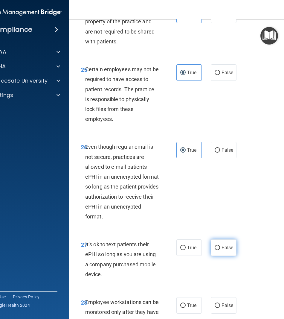
click at [230, 256] on label "False" at bounding box center [223, 247] width 25 height 16
click at [220, 250] on input "False" at bounding box center [217, 248] width 5 height 4
radio input "true"
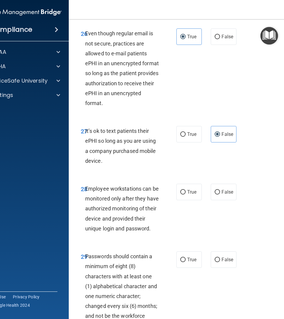
scroll to position [1974, 0]
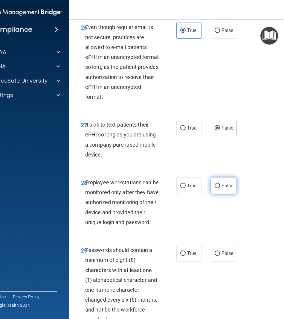
click at [214, 194] on label "False" at bounding box center [223, 185] width 25 height 16
click at [215, 188] on input "False" at bounding box center [217, 186] width 5 height 4
radio input "true"
click at [217, 261] on label "False" at bounding box center [223, 253] width 25 height 16
click at [217, 256] on input "False" at bounding box center [217, 253] width 5 height 4
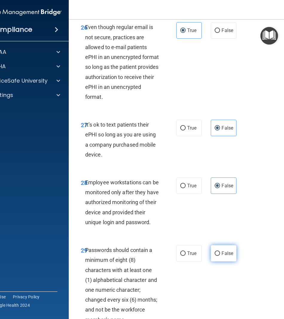
radio input "true"
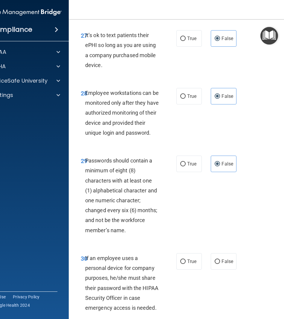
scroll to position [2063, 0]
click at [190, 166] on span "True" at bounding box center [191, 164] width 9 height 6
click at [186, 166] on input "True" at bounding box center [182, 163] width 5 height 4
radio input "true"
radio input "false"
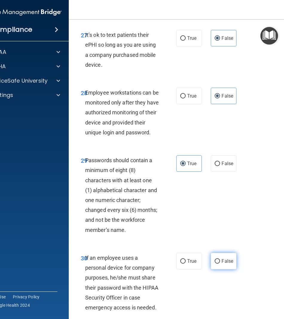
click at [217, 269] on label "False" at bounding box center [223, 261] width 25 height 16
click at [217, 263] on input "False" at bounding box center [217, 261] width 5 height 4
radio input "true"
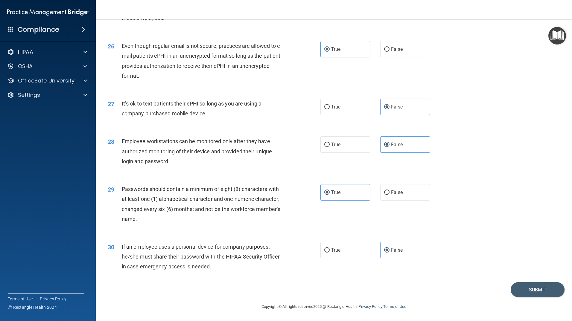
scroll to position [1180, 0]
click at [514, 295] on button "Submit" at bounding box center [537, 289] width 54 height 15
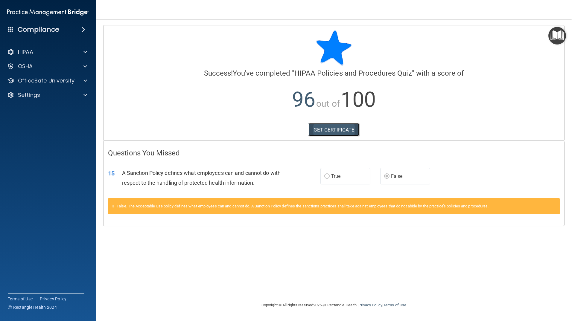
click at [348, 134] on link "GET CERTIFICATE" at bounding box center [333, 129] width 51 height 13
click at [72, 79] on p "OfficeSafe University" at bounding box center [46, 80] width 57 height 7
click at [39, 95] on p "HIPAA Training" at bounding box center [28, 95] width 49 height 6
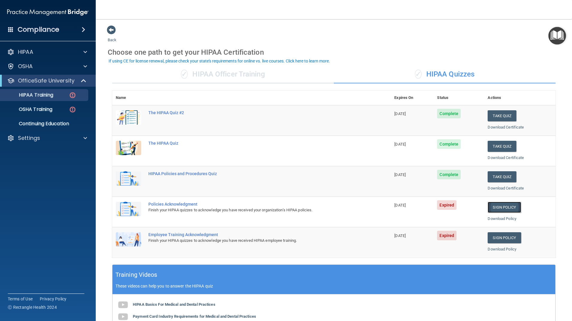
click at [498, 210] on link "Sign Policy" at bounding box center [503, 207] width 33 height 11
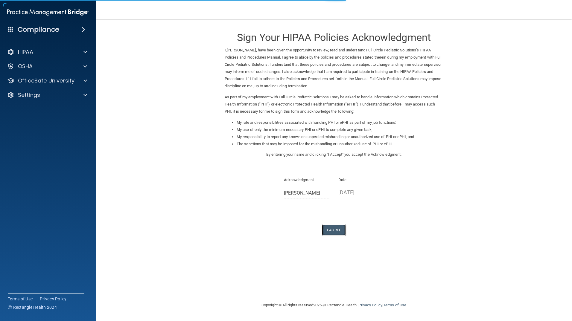
click at [336, 230] on button "I Agree" at bounding box center [334, 230] width 24 height 11
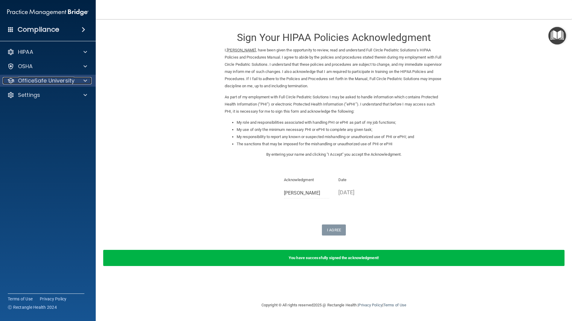
click at [42, 82] on p "OfficeSafe University" at bounding box center [46, 80] width 57 height 7
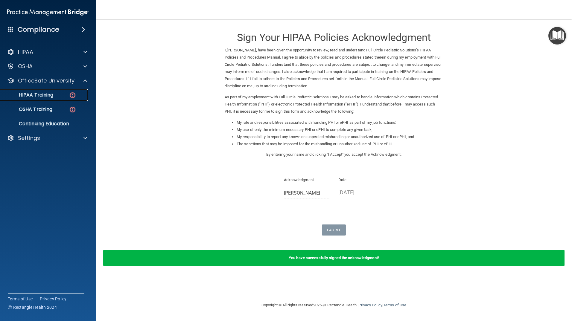
click at [39, 94] on p "HIPAA Training" at bounding box center [28, 95] width 49 height 6
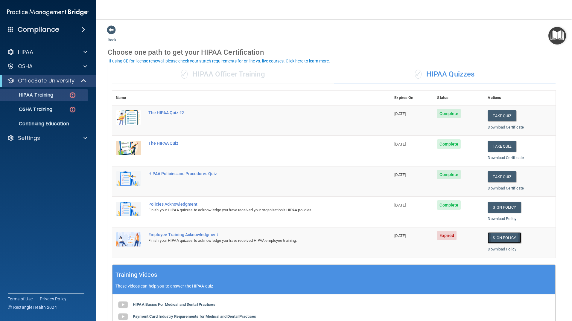
click at [500, 240] on link "Sign Policy" at bounding box center [503, 237] width 33 height 11
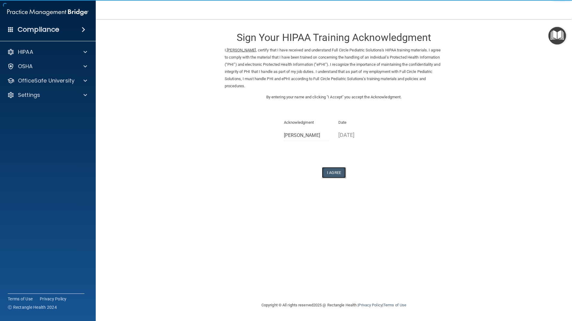
click at [340, 173] on button "I Agree" at bounding box center [334, 172] width 24 height 11
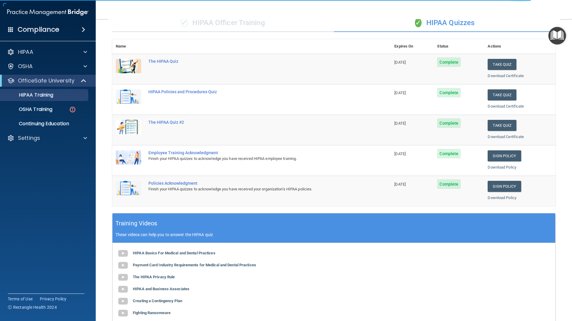
scroll to position [39, 0]
